Goal: Task Accomplishment & Management: Manage account settings

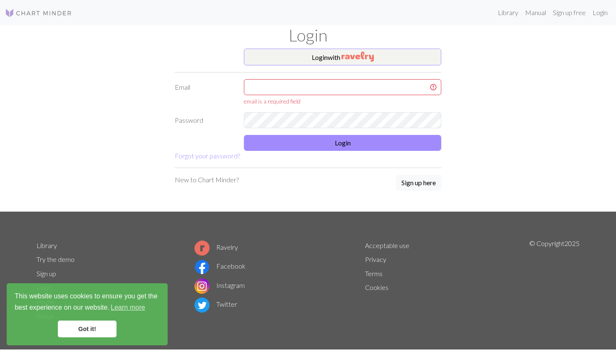
click at [536, 61] on div "Login with Email email is a required field Password Login Forgot your password?…" at bounding box center [307, 130] width 553 height 163
click at [352, 88] on input "text" at bounding box center [342, 87] width 197 height 16
click at [603, 15] on link "Login" at bounding box center [600, 12] width 22 height 17
click at [374, 91] on input "text" at bounding box center [342, 87] width 197 height 16
click at [420, 88] on input "text" at bounding box center [342, 87] width 197 height 16
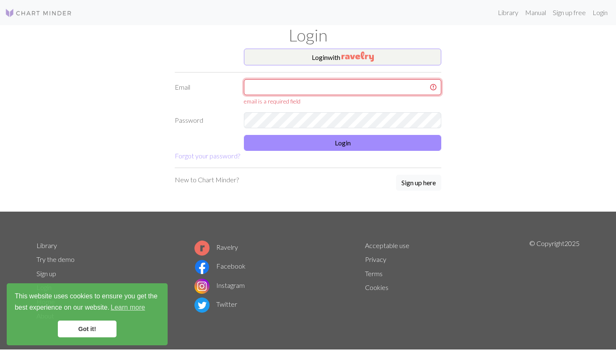
type input "[PERSON_NAME][EMAIL_ADDRESS][DOMAIN_NAME]"
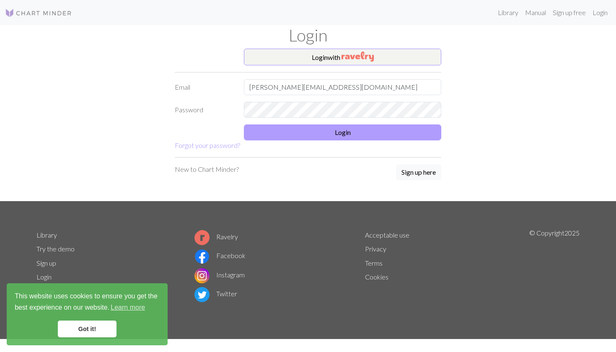
click at [377, 131] on button "Login" at bounding box center [342, 132] width 197 height 16
click at [325, 138] on button "Login" at bounding box center [342, 132] width 197 height 16
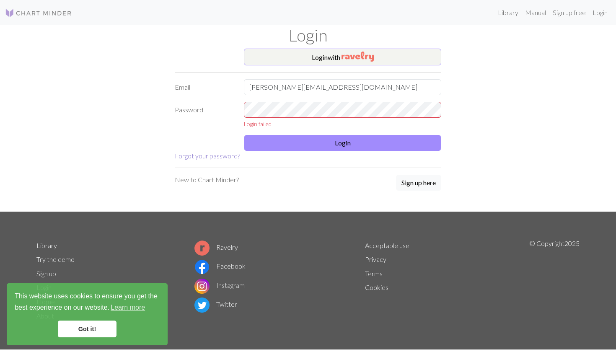
click at [218, 154] on link "Forgot your password?" at bounding box center [207, 156] width 65 height 8
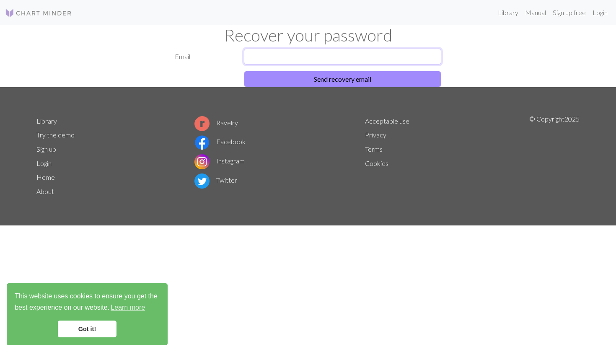
click at [293, 55] on input "text" at bounding box center [342, 57] width 197 height 16
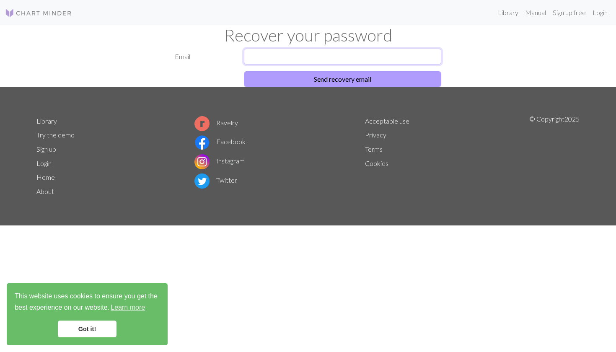
type input "[PERSON_NAME][EMAIL_ADDRESS][DOMAIN_NAME]"
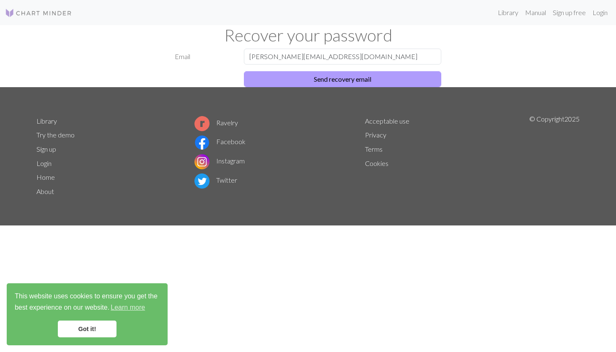
click at [292, 82] on button "Send recovery email" at bounding box center [342, 79] width 197 height 16
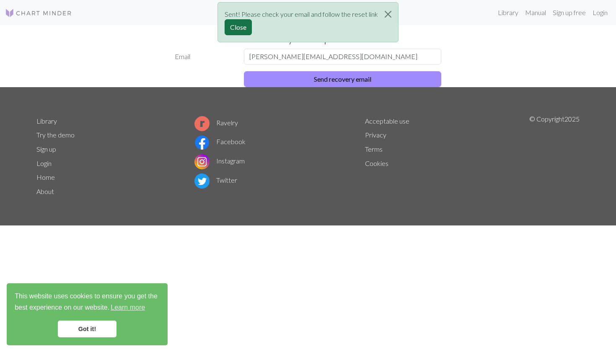
click at [239, 31] on button "Close" at bounding box center [237, 27] width 27 height 16
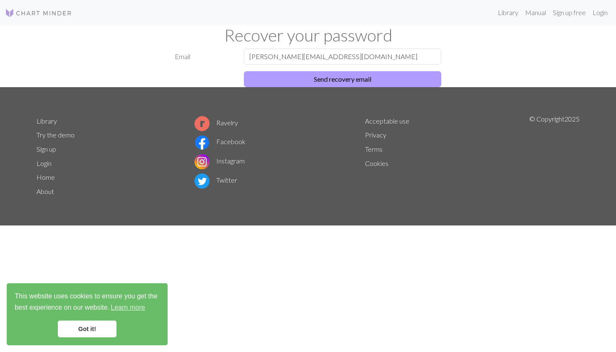
click at [325, 80] on button "Send recovery email" at bounding box center [342, 79] width 197 height 16
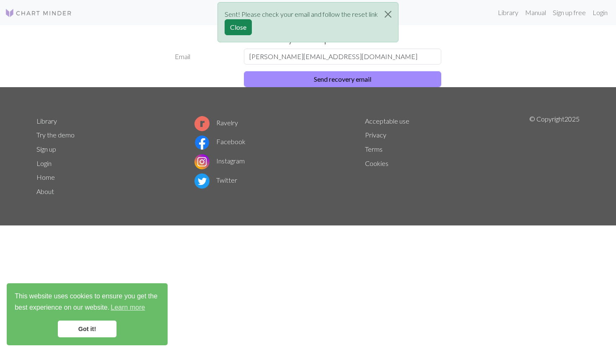
click at [85, 326] on link "Got it!" at bounding box center [87, 328] width 59 height 17
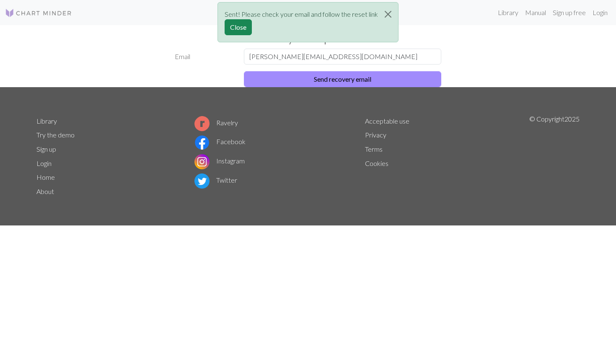
click at [247, 265] on div "Library Manual Sign up free Login Recover your password Email [EMAIL_ADDRESS][D…" at bounding box center [308, 176] width 616 height 352
